Goal: Information Seeking & Learning: Check status

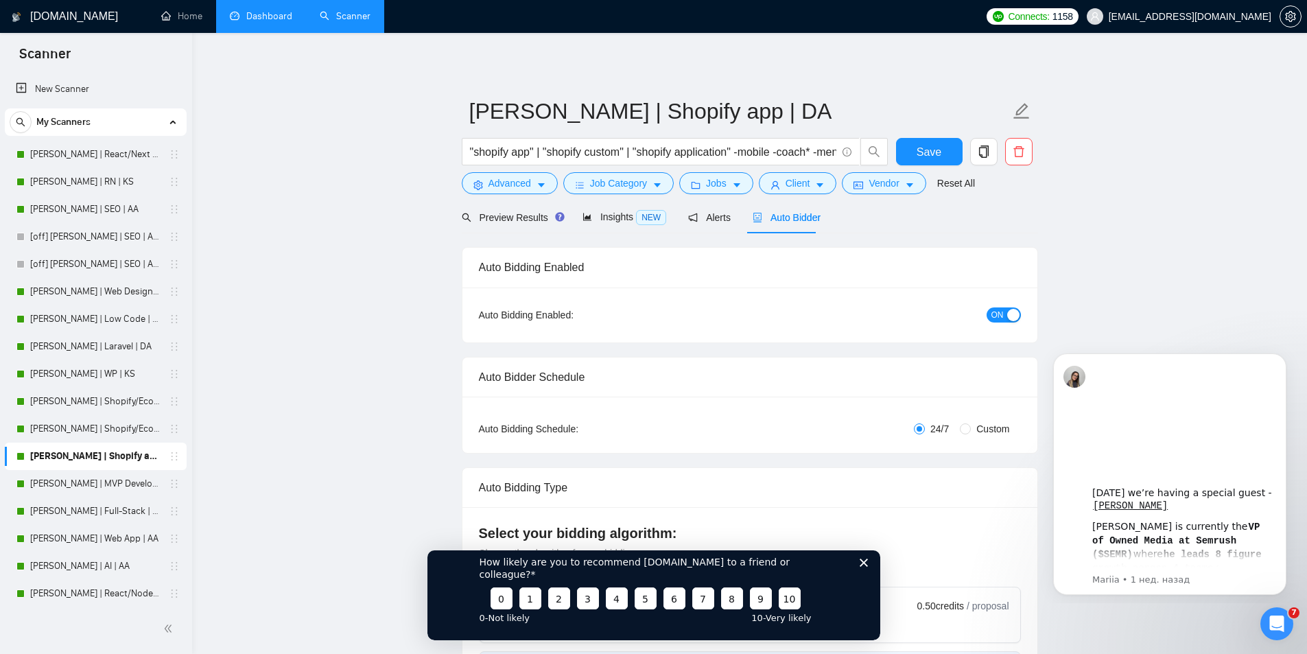
click at [255, 14] on link "Dashboard" at bounding box center [261, 16] width 62 height 12
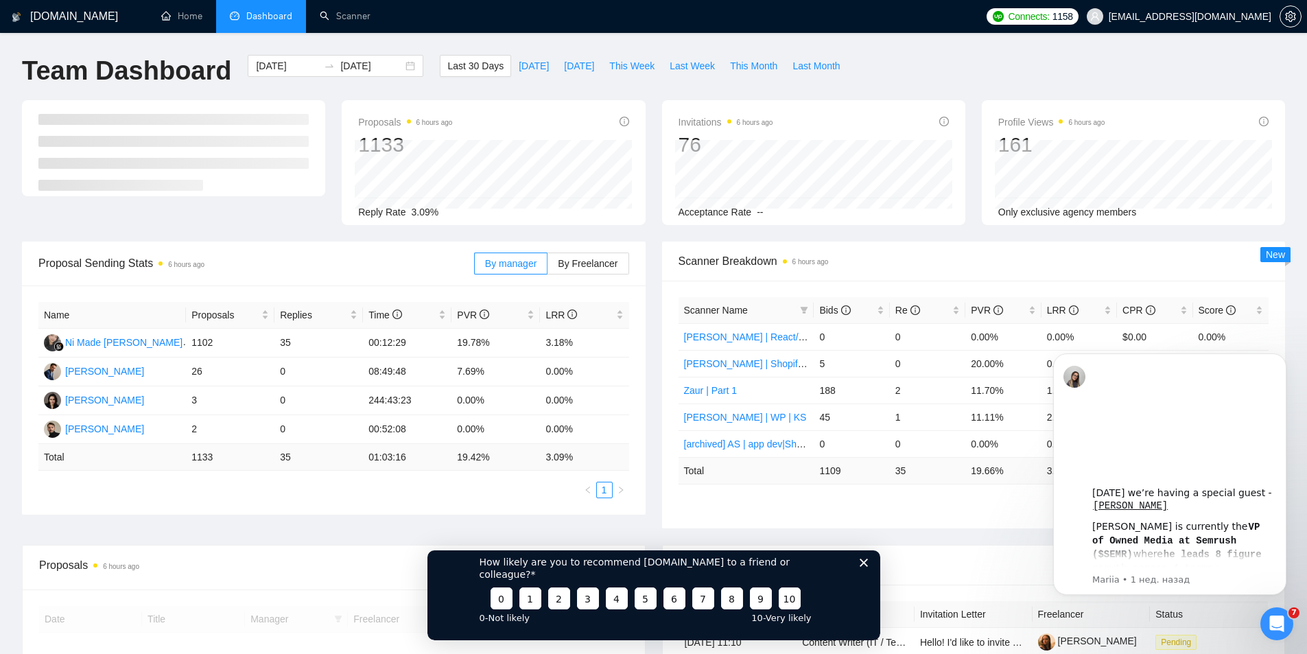
click at [860, 566] on icon "Закрыть опрос" at bounding box center [863, 562] width 8 height 8
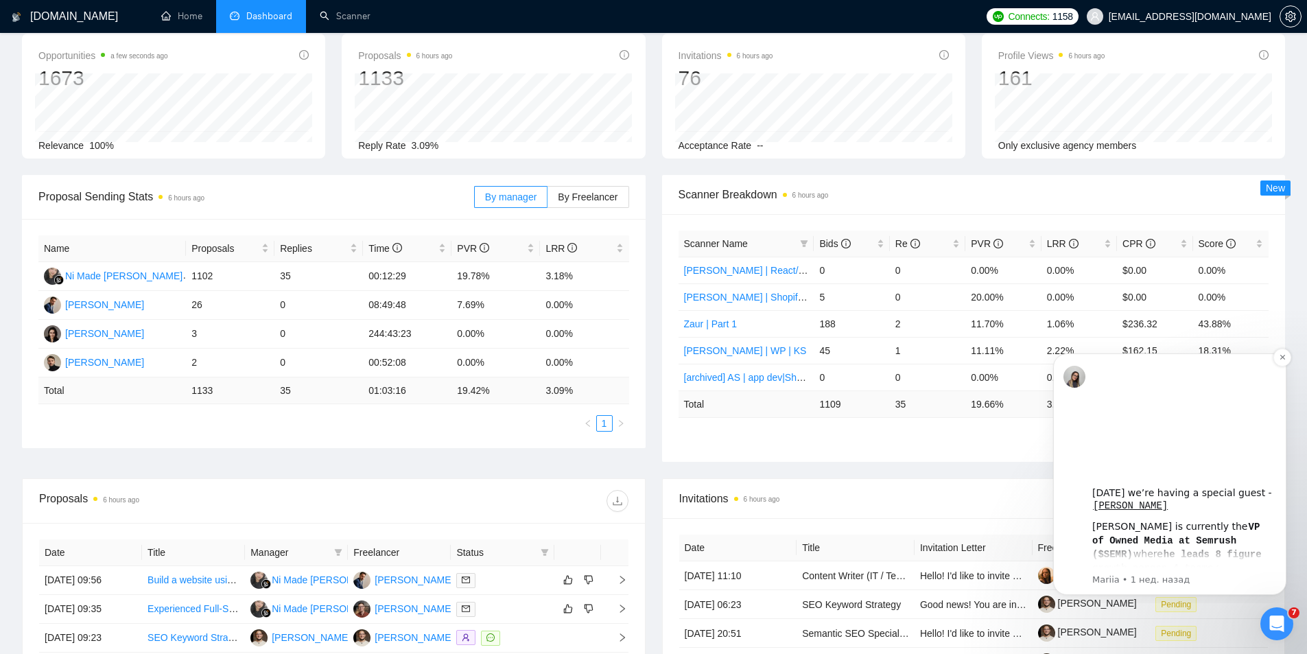
scroll to position [69, 0]
click at [579, 199] on span "By Freelancer" at bounding box center [588, 194] width 60 height 11
click at [547, 198] on input "By Freelancer" at bounding box center [547, 198] width 0 height 0
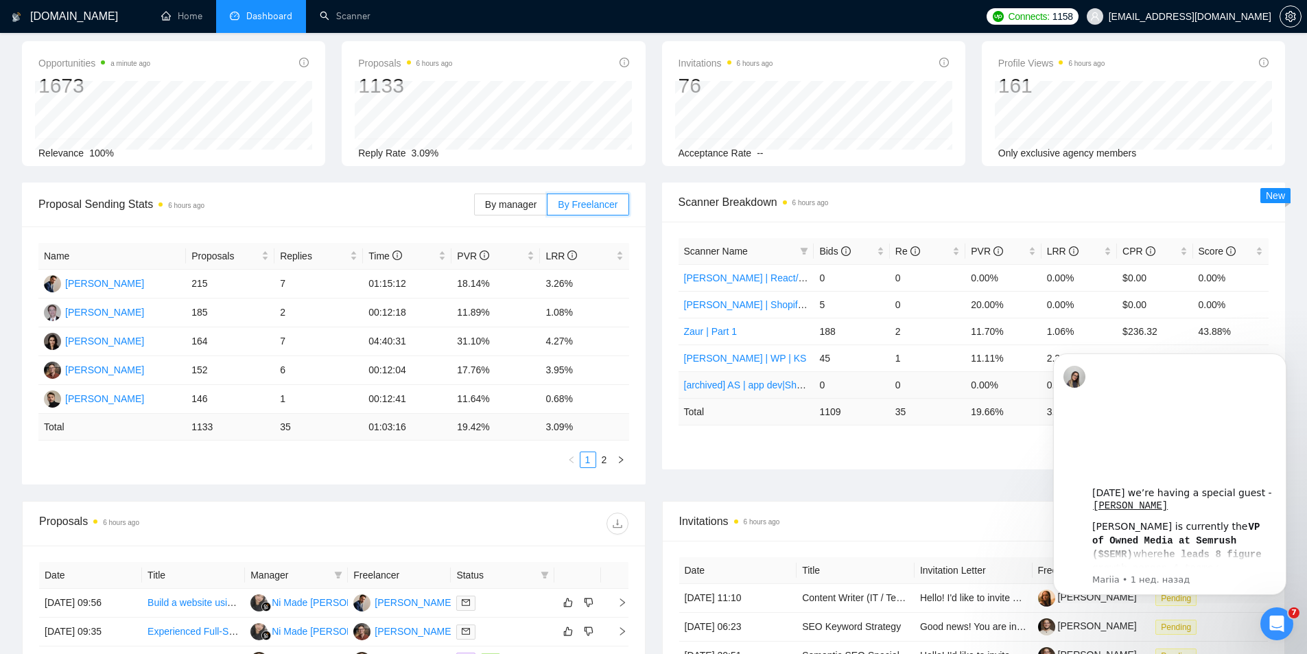
scroll to position [0, 0]
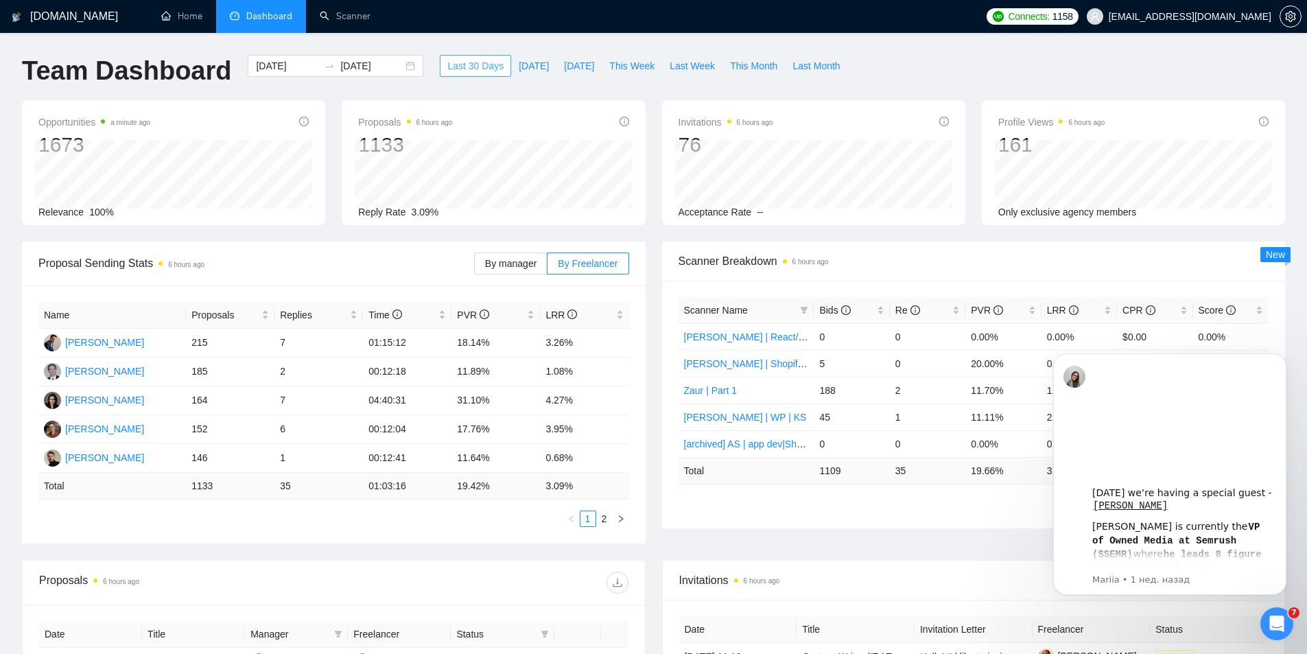
click at [476, 69] on span "Last 30 Days" at bounding box center [475, 65] width 56 height 15
click at [363, 71] on input "[DATE]" at bounding box center [371, 65] width 62 height 15
click at [441, 38] on div "[DOMAIN_NAME] Home Dashboard Scanner Connects: 1158 [EMAIL_ADDRESS][DOMAIN_NAME…" at bounding box center [653, 551] width 1307 height 1102
click at [394, 65] on div "[DATE] [DATE]" at bounding box center [336, 66] width 176 height 22
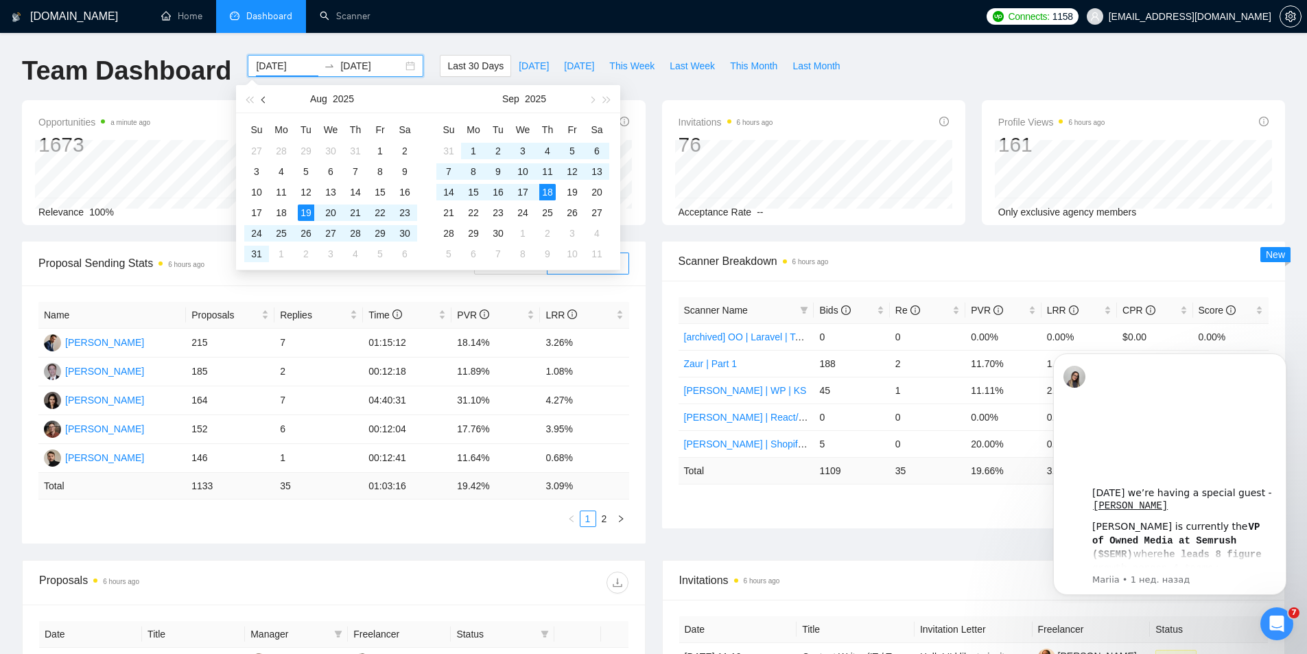
click at [265, 102] on span "button" at bounding box center [264, 99] width 7 height 7
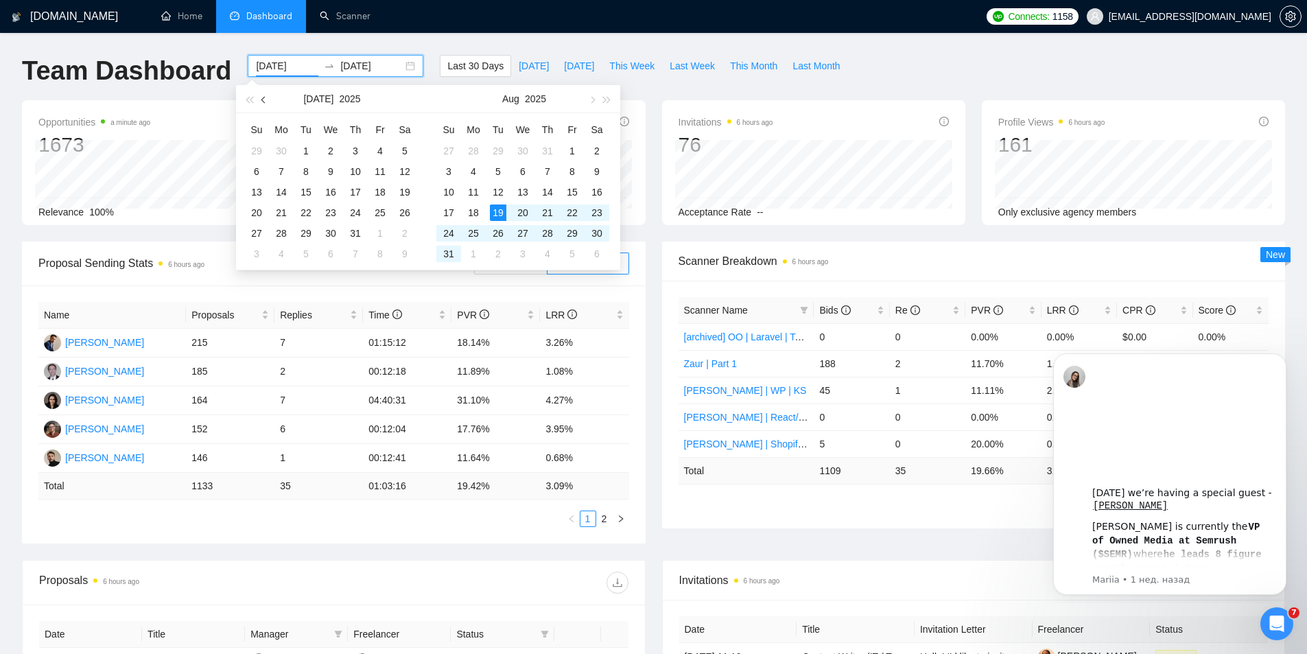
click at [265, 102] on span "button" at bounding box center [264, 99] width 7 height 7
type input "[DATE]"
click at [335, 192] on div "18" at bounding box center [330, 192] width 16 height 16
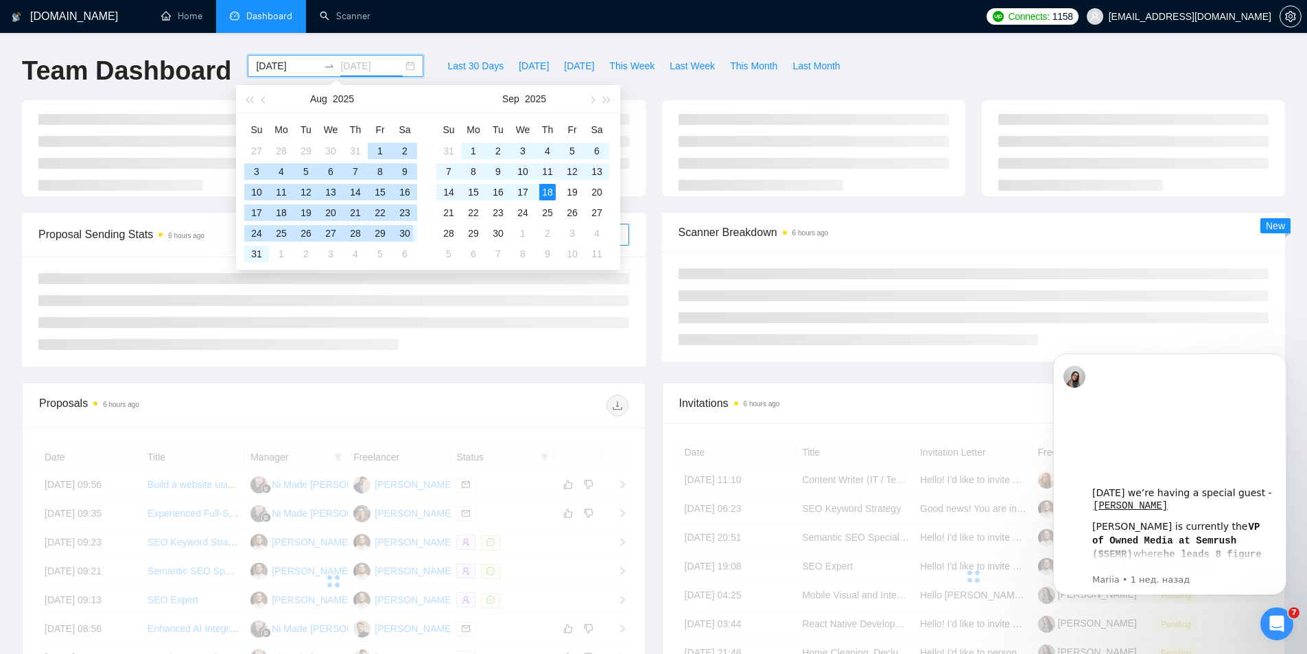
type input "[DATE]"
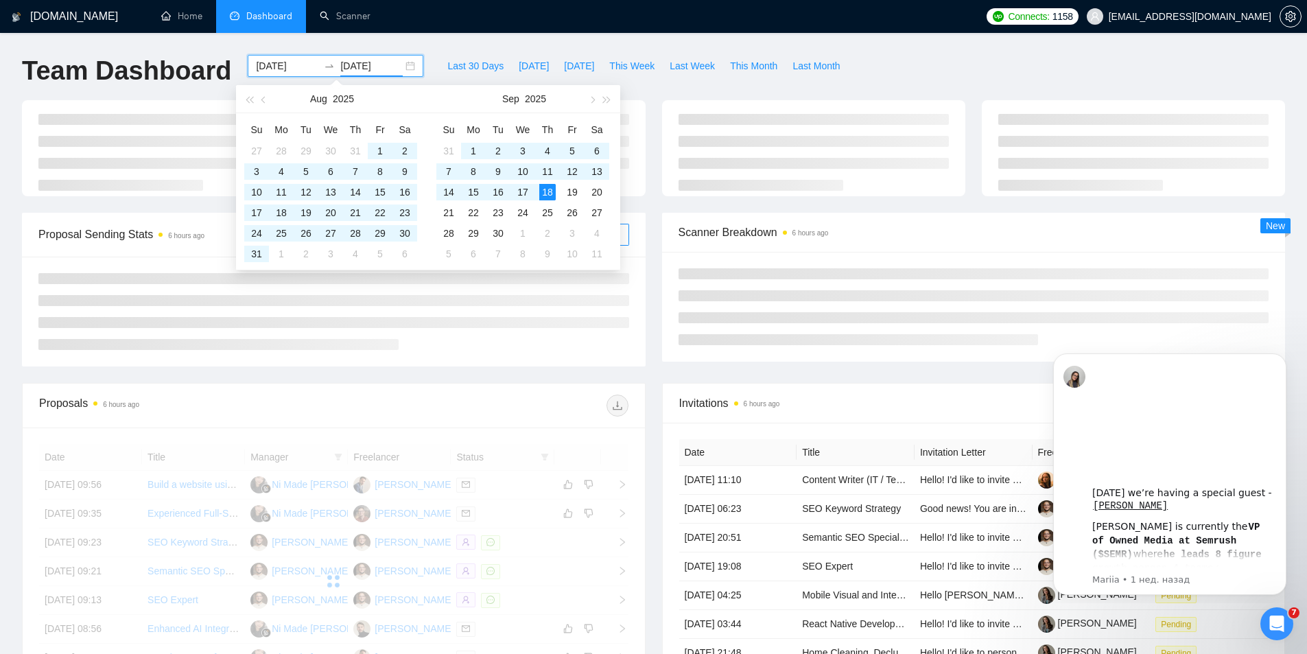
click at [460, 42] on div "[DOMAIN_NAME] Home Dashboard Scanner Connects: 1158 [EMAIL_ADDRESS][DOMAIN_NAME…" at bounding box center [653, 462] width 1307 height 925
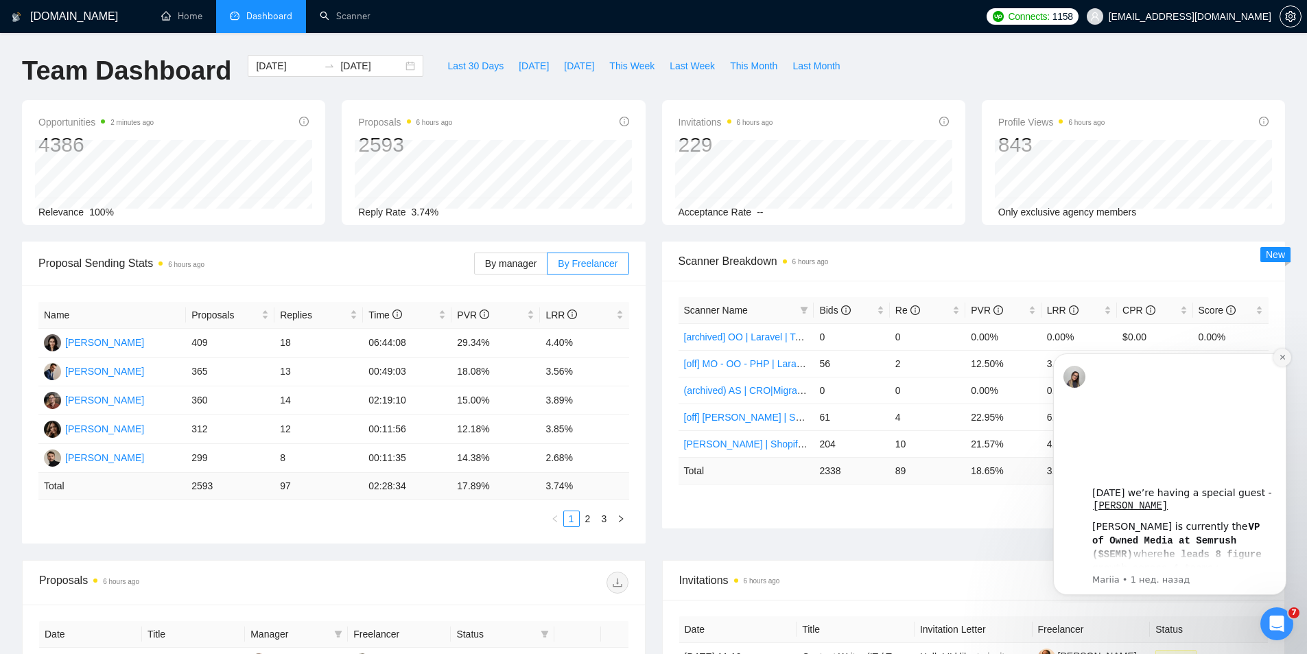
click at [1287, 358] on button "Dismiss notification" at bounding box center [1282, 357] width 18 height 18
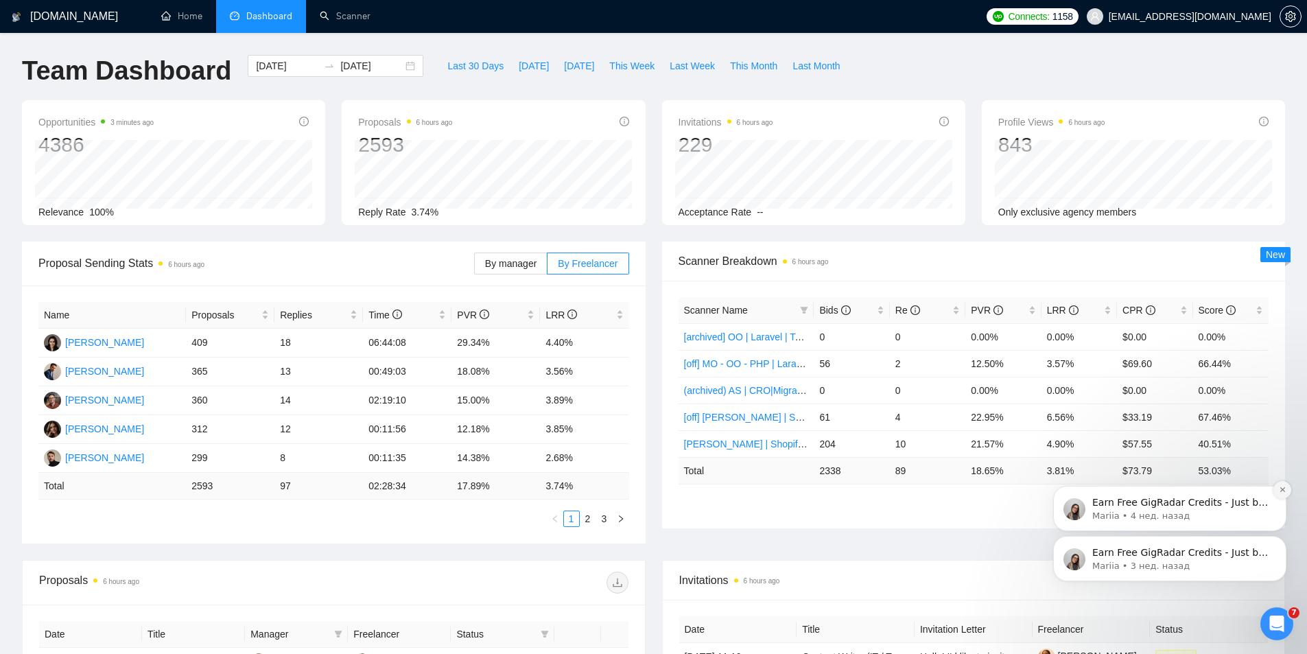
click at [1281, 485] on button "Dismiss notification" at bounding box center [1282, 490] width 18 height 18
click at [1282, 533] on button "Dismiss notification" at bounding box center [1282, 540] width 18 height 18
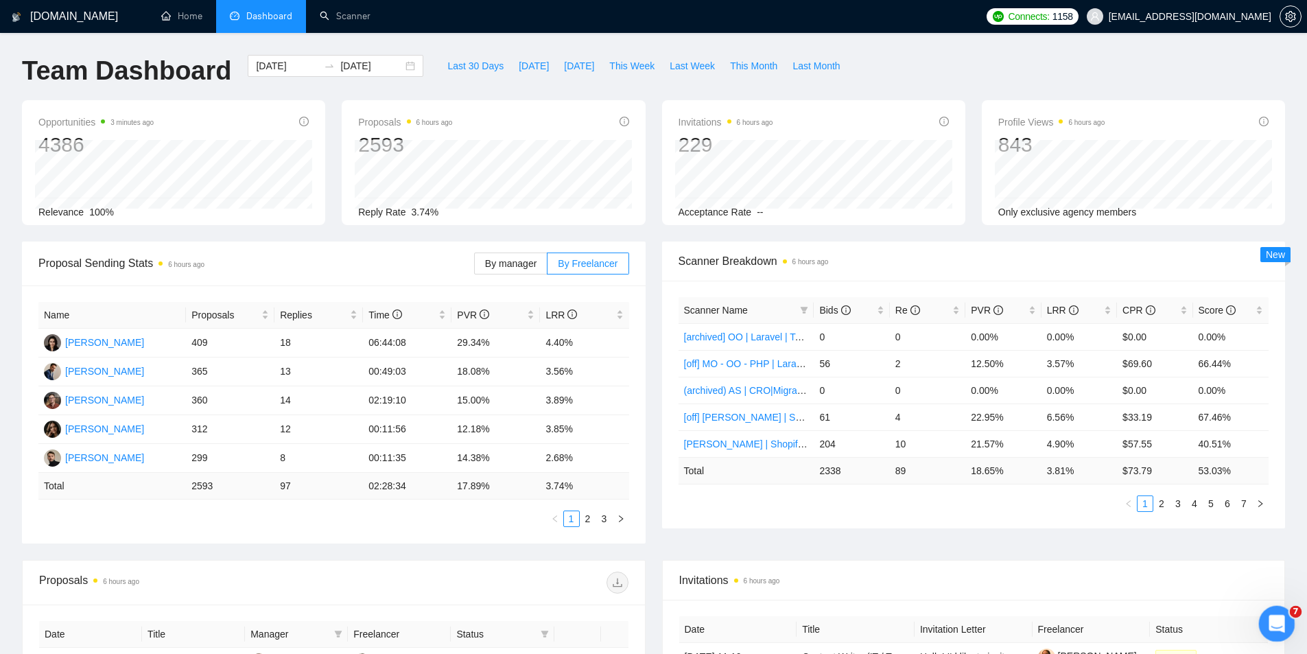
click at [1275, 619] on icon "Открыть службу сообщений Intercom" at bounding box center [1275, 621] width 10 height 11
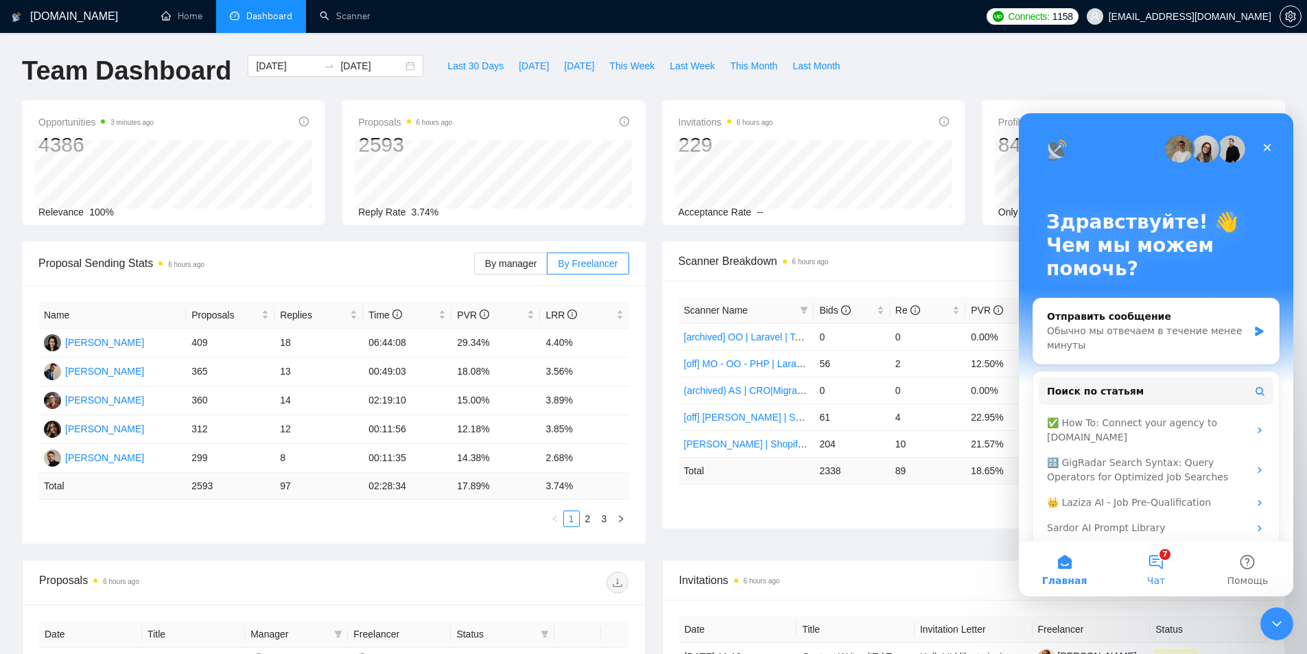
click at [1154, 573] on button "7 Чат" at bounding box center [1155, 568] width 91 height 55
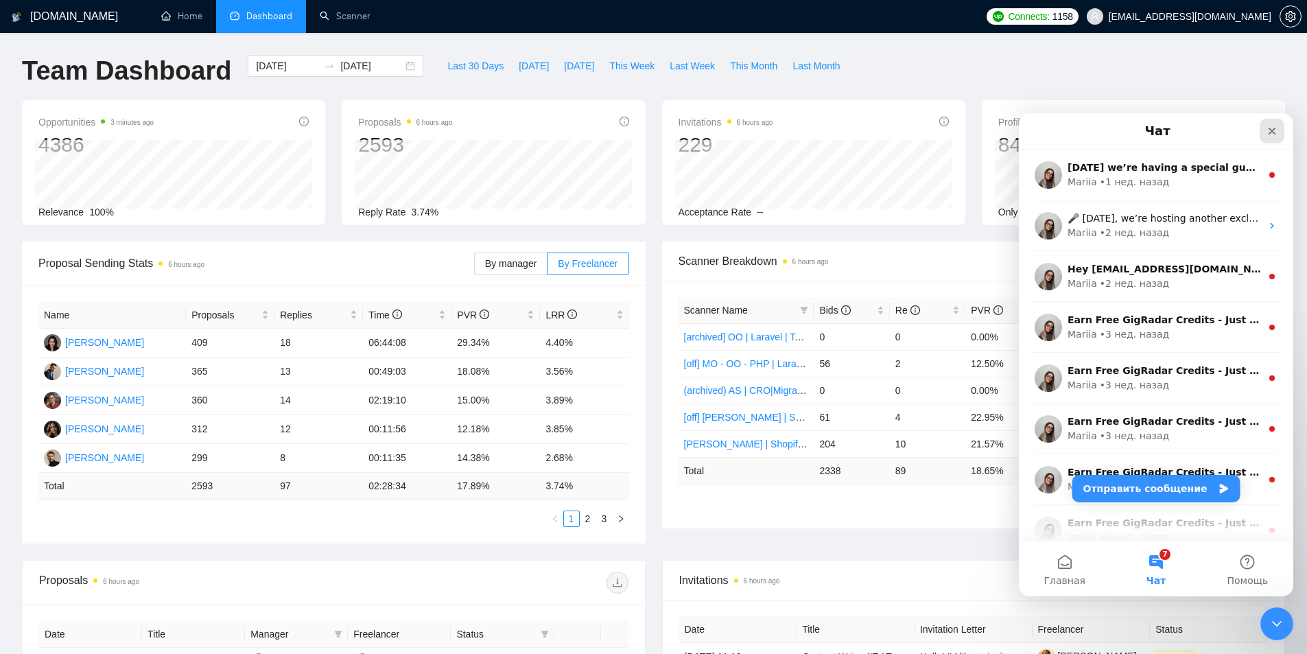
click at [1268, 130] on icon "Закрыть" at bounding box center [1271, 131] width 11 height 11
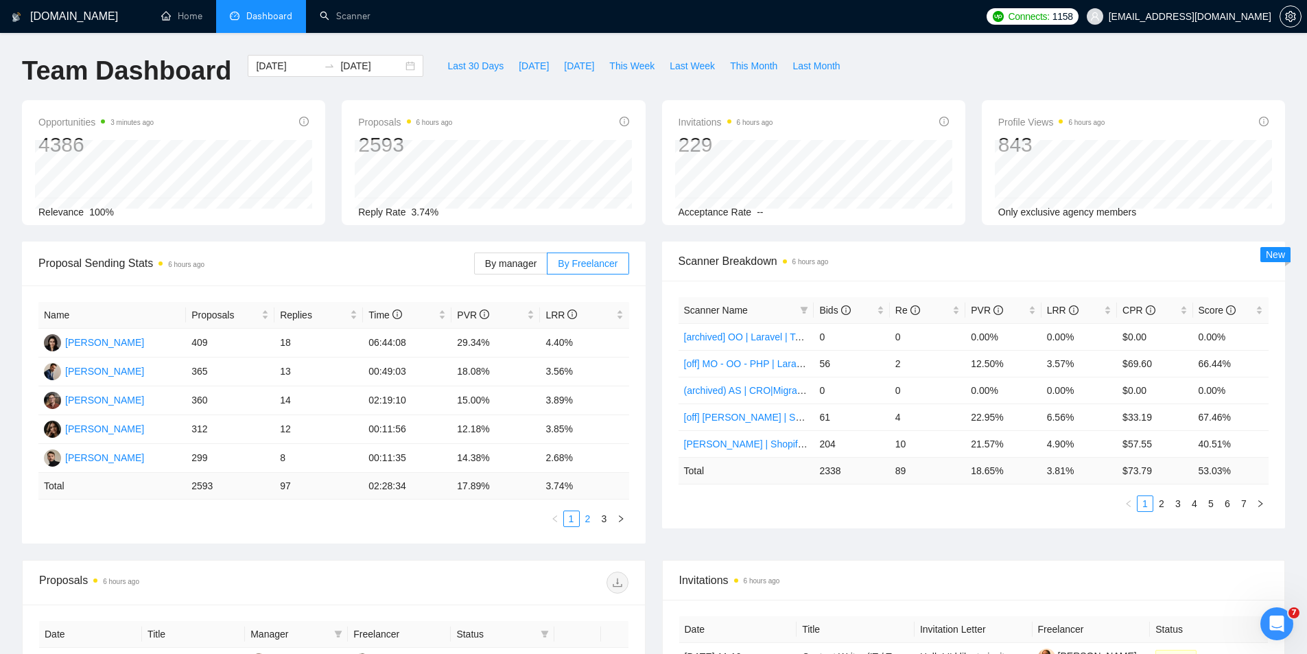
click at [589, 521] on link "2" at bounding box center [587, 518] width 15 height 15
click at [1165, 505] on link "2" at bounding box center [1161, 503] width 15 height 15
click at [603, 519] on link "3" at bounding box center [604, 518] width 15 height 15
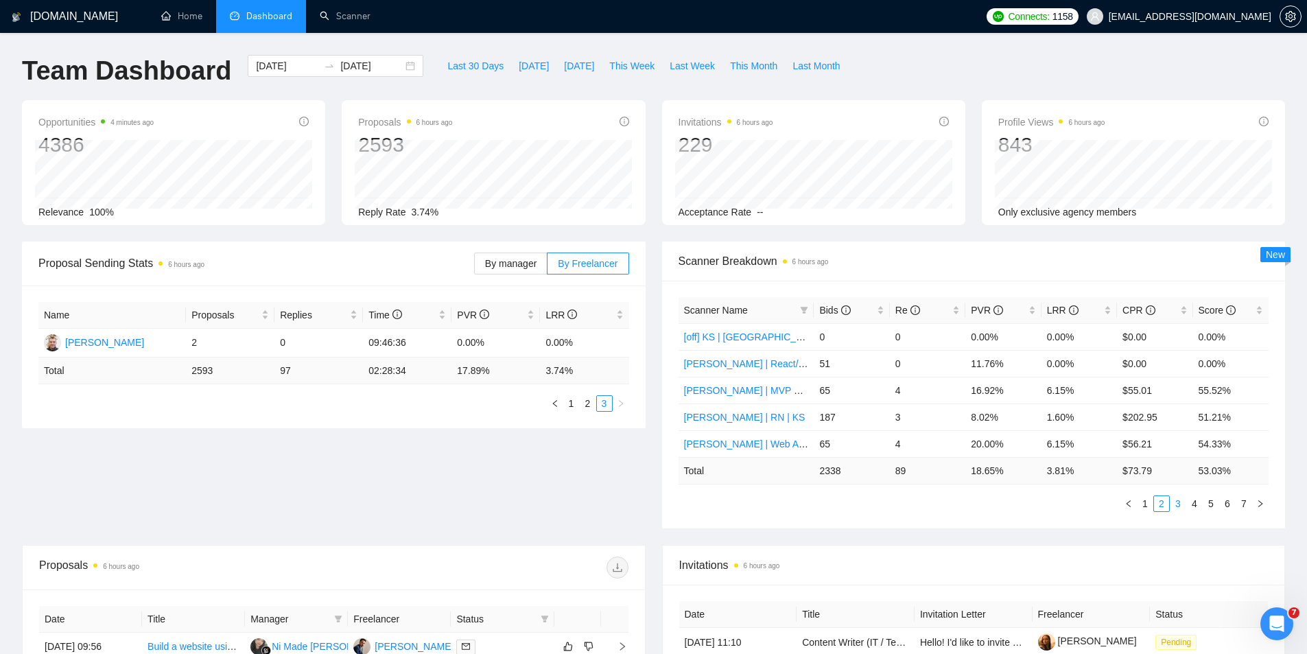
click at [1180, 502] on link "3" at bounding box center [1177, 503] width 15 height 15
click at [449, 65] on span "Last 30 Days" at bounding box center [475, 65] width 56 height 15
type input "[DATE]"
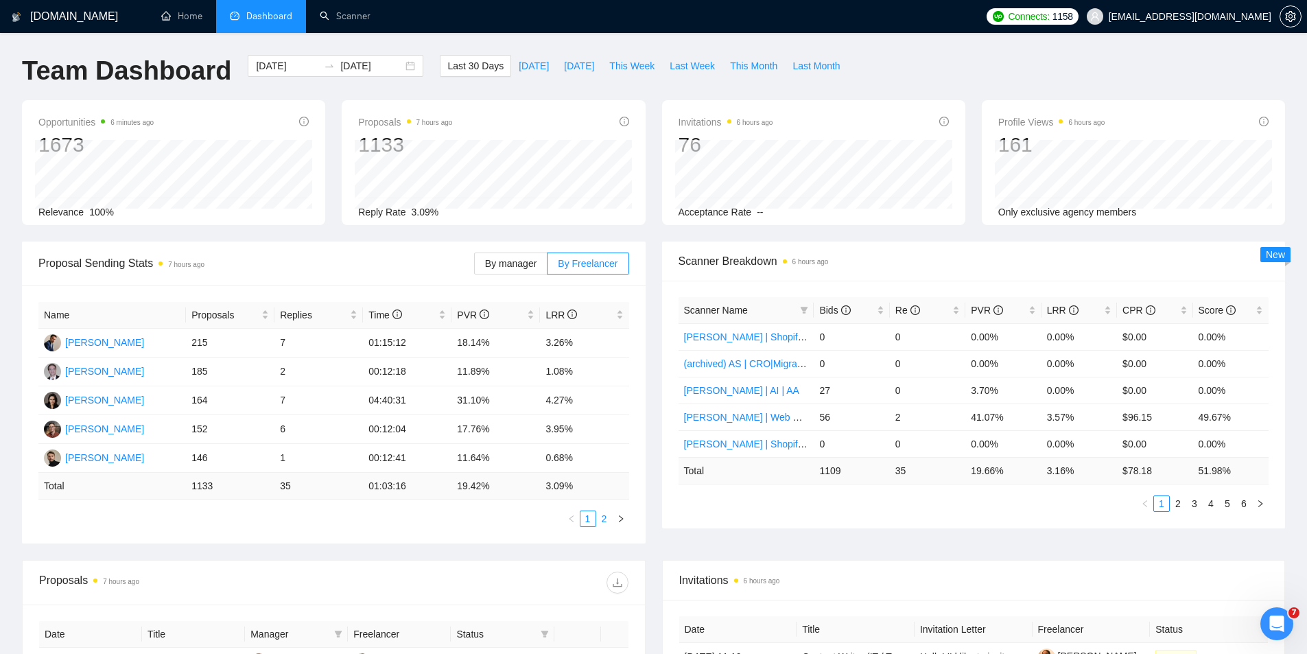
click at [608, 520] on link "2" at bounding box center [604, 518] width 15 height 15
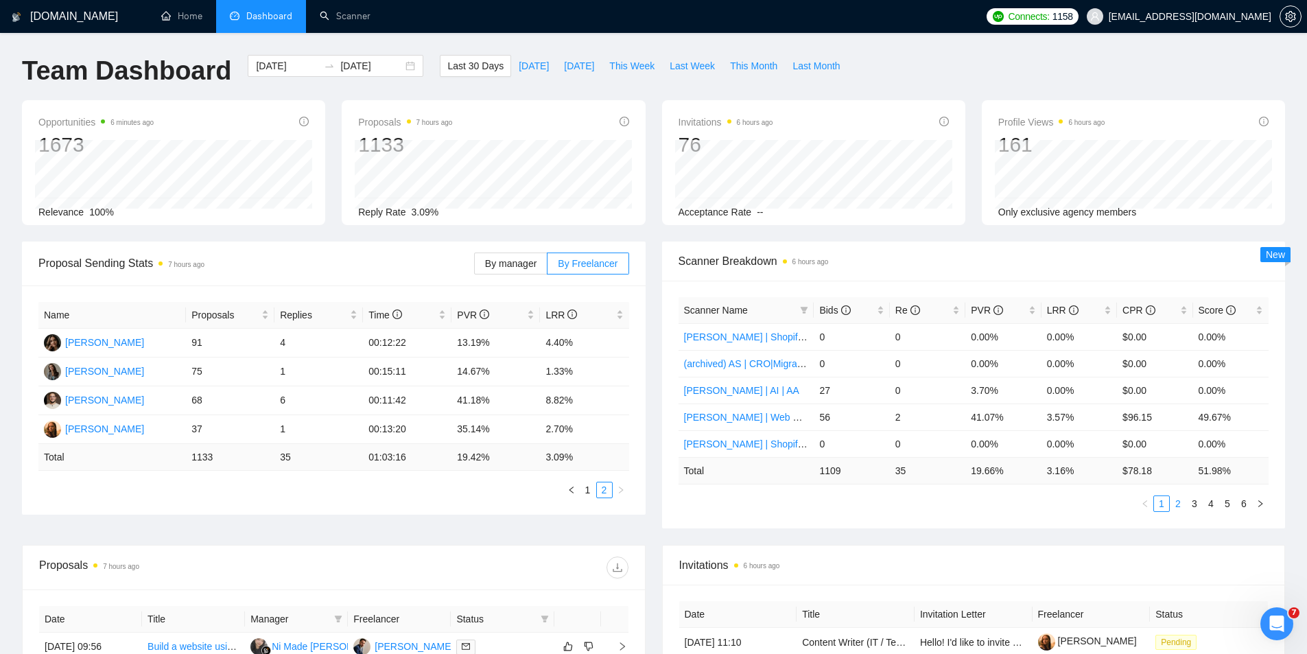
click at [1179, 506] on link "2" at bounding box center [1177, 503] width 15 height 15
click at [584, 486] on link "1" at bounding box center [587, 489] width 15 height 15
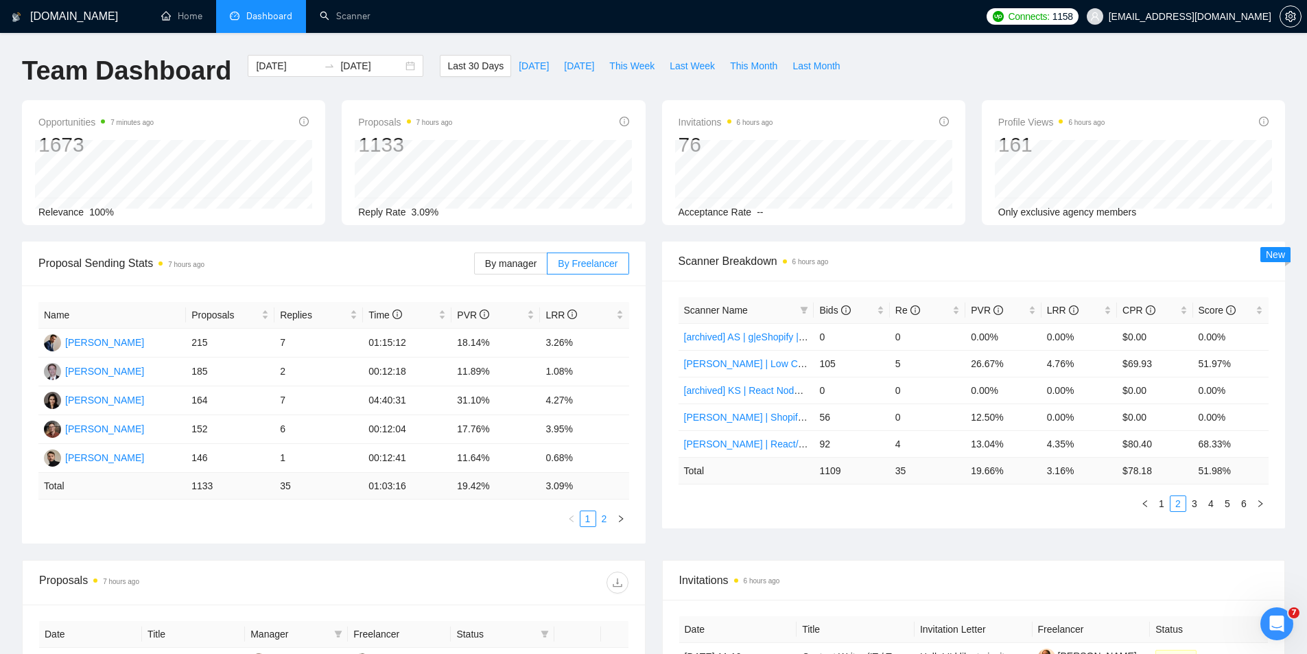
click at [600, 517] on link "2" at bounding box center [604, 518] width 15 height 15
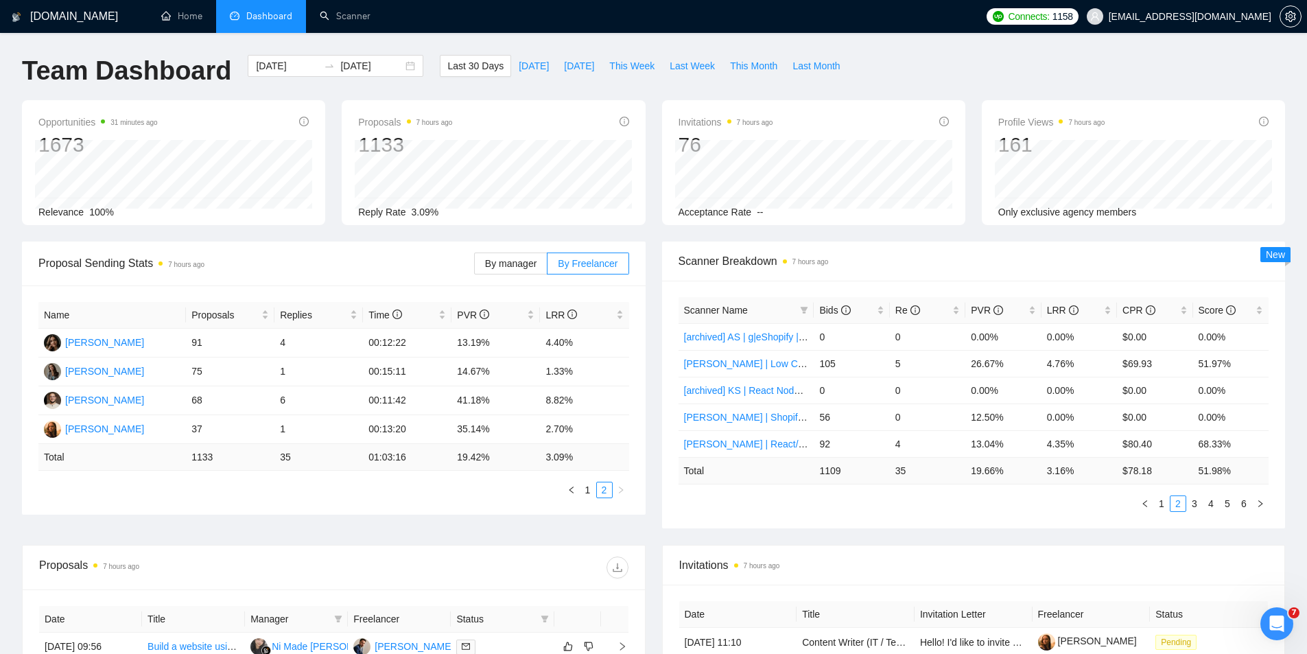
click at [1054, 137] on div "161" at bounding box center [1051, 145] width 107 height 26
click at [1270, 119] on div "Profile Views 7 hours ago 161 Only exclusive agency members" at bounding box center [1133, 162] width 303 height 125
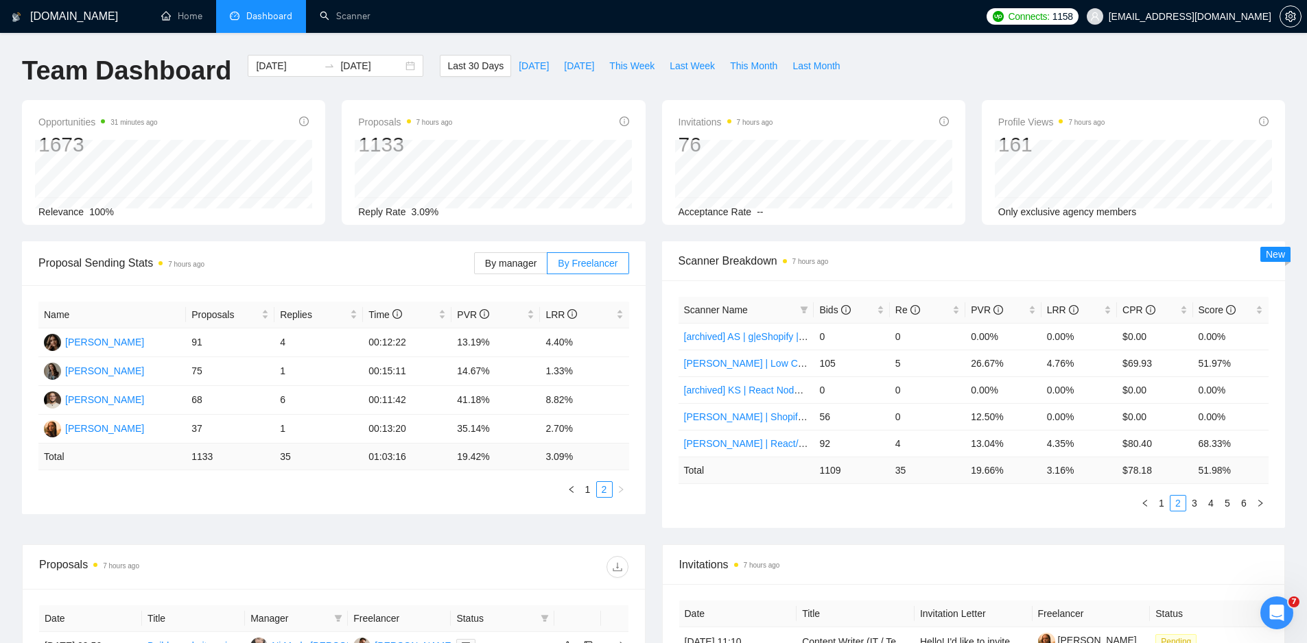
click at [1266, 120] on icon "info-circle" at bounding box center [1264, 122] width 10 height 10
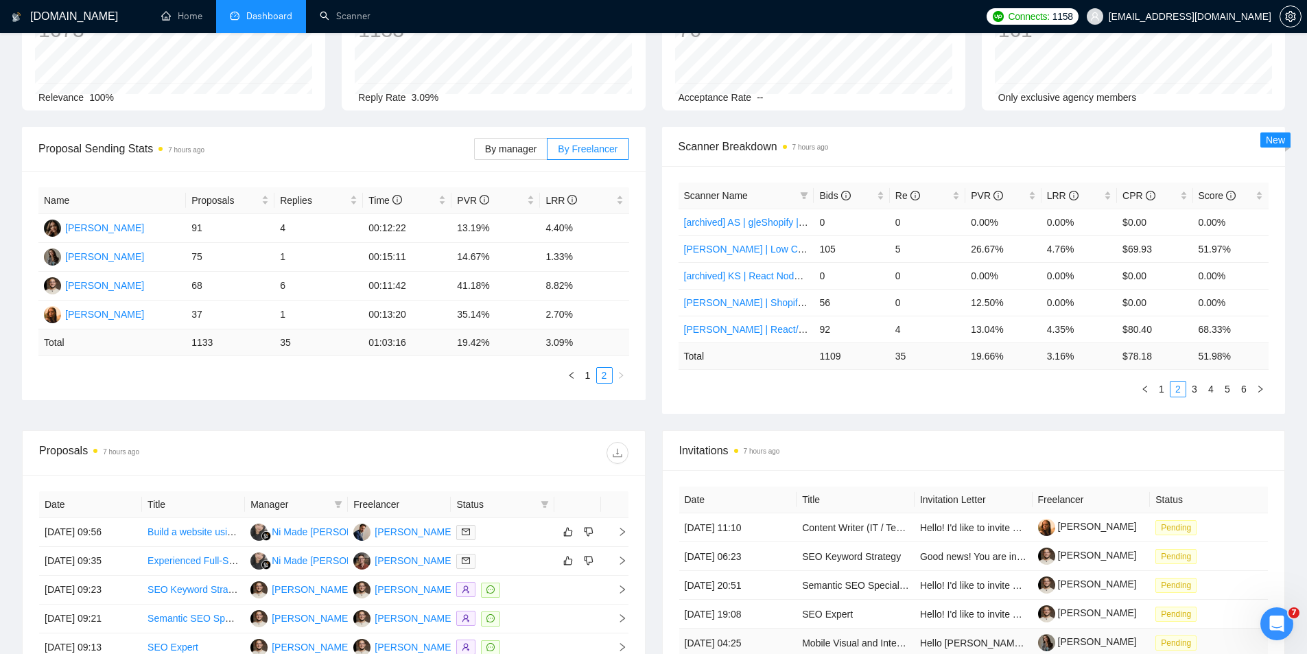
scroll to position [91, 0]
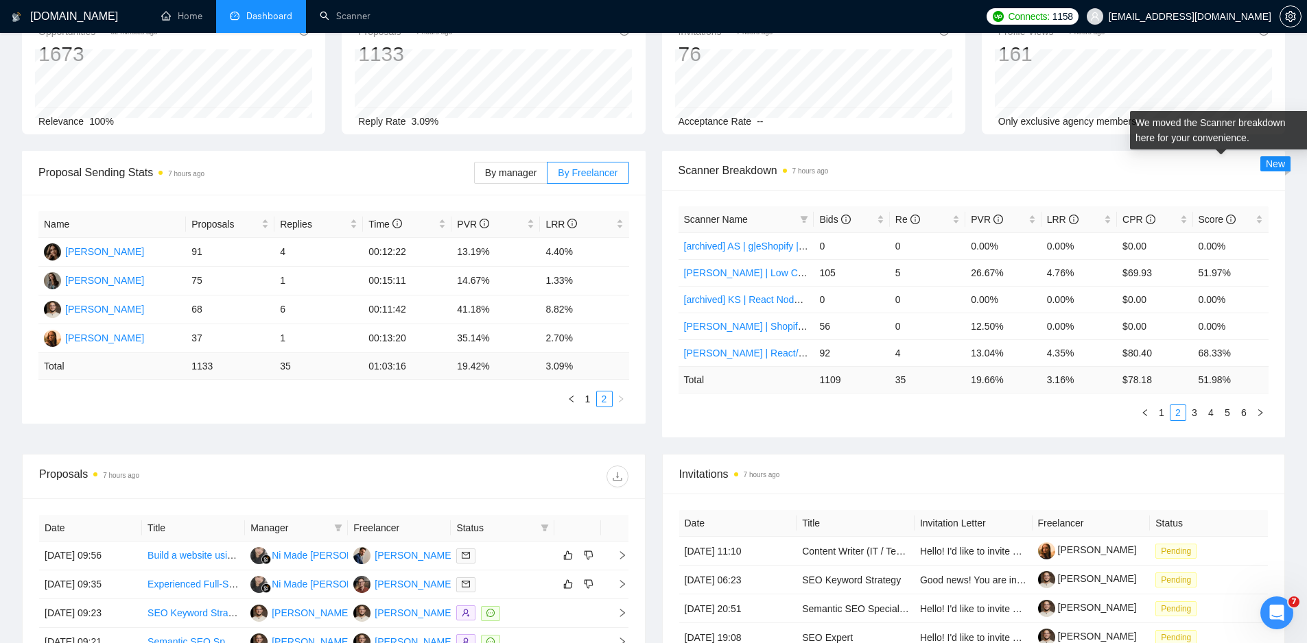
click at [1273, 165] on span "New" at bounding box center [1275, 163] width 19 height 11
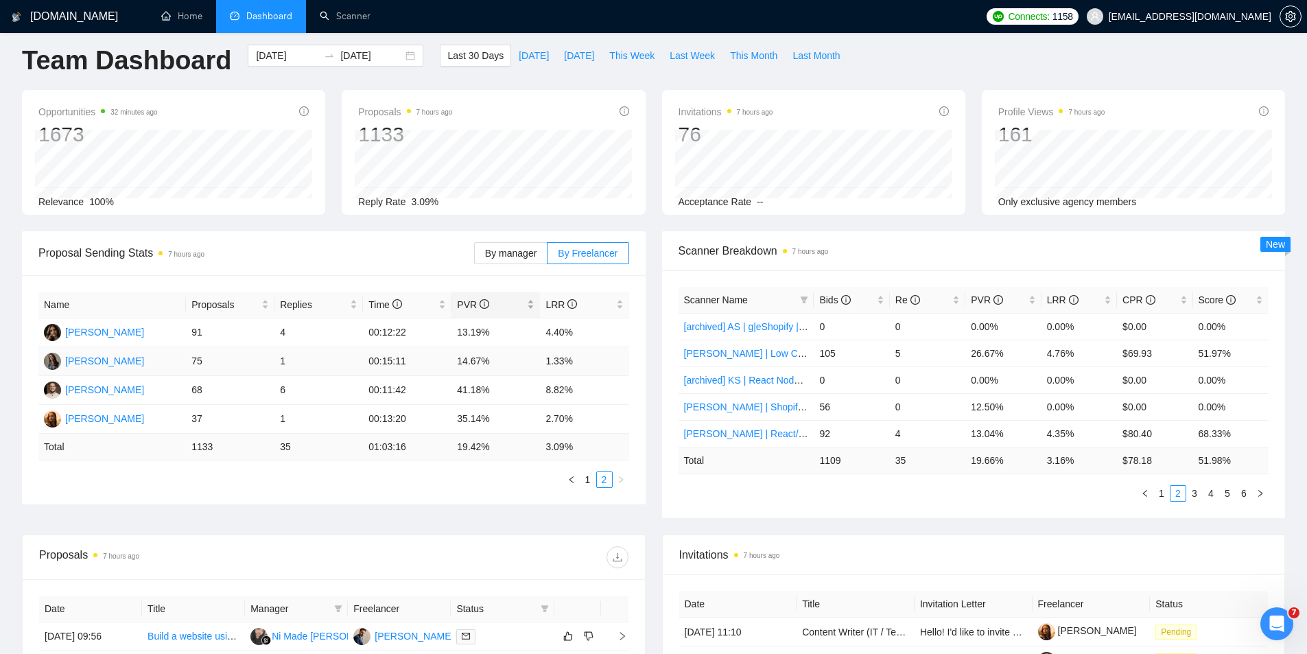
scroll to position [0, 0]
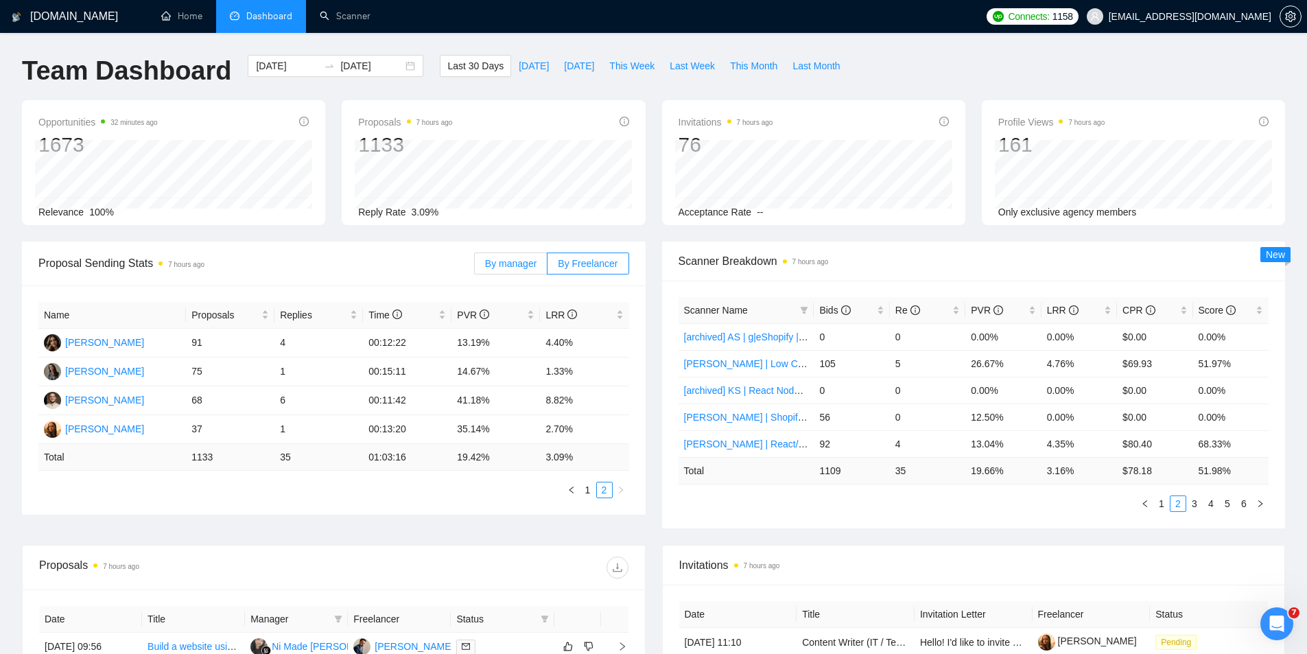
click at [515, 266] on span "By manager" at bounding box center [510, 263] width 51 height 11
click at [475, 267] on input "By manager" at bounding box center [475, 267] width 0 height 0
click at [698, 134] on div "76" at bounding box center [725, 145] width 95 height 26
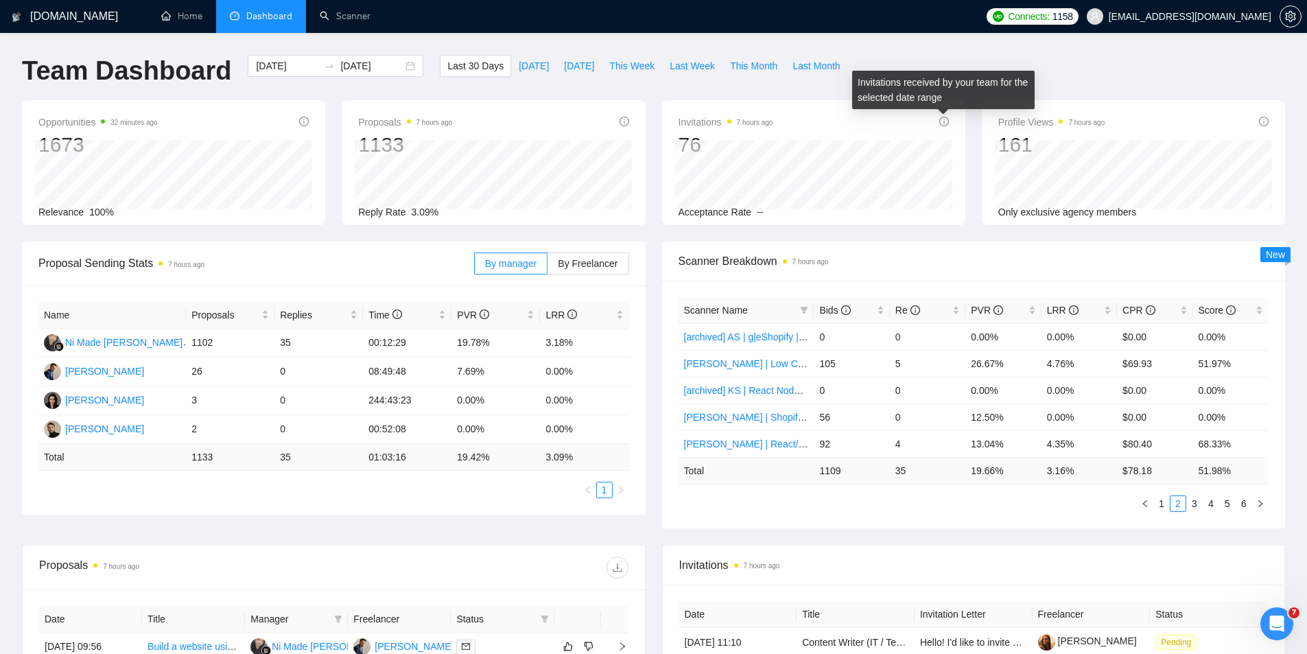
click at [945, 119] on icon "info-circle" at bounding box center [944, 122] width 10 height 10
